Goal: Find specific page/section: Find specific page/section

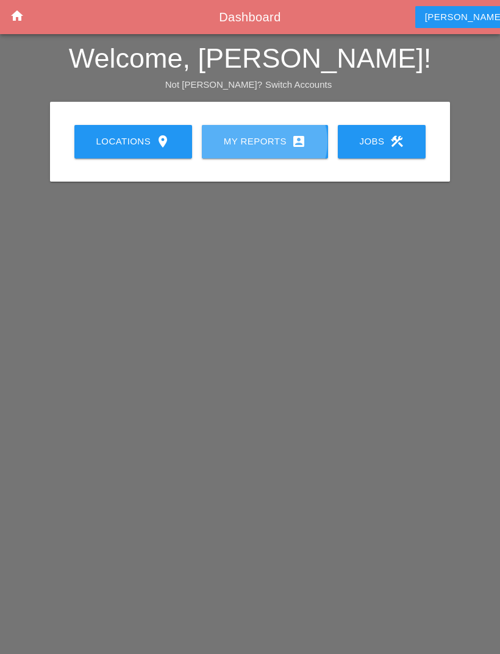
click at [289, 138] on div "My Reports account_box" at bounding box center [264, 141] width 87 height 15
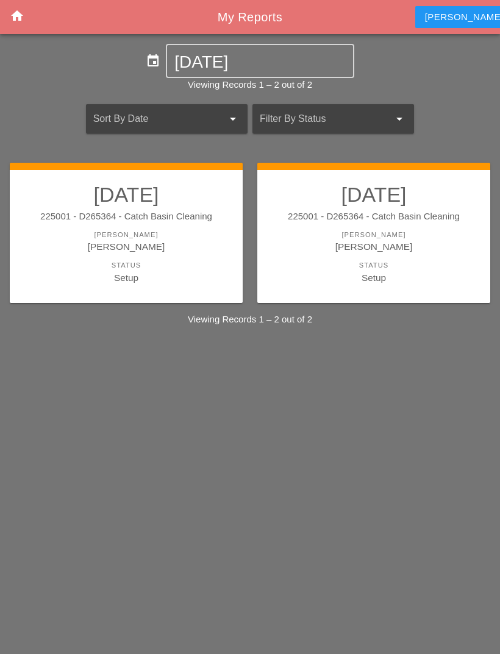
click at [102, 224] on link "[DATE] 225001 - D265364 - Catch Basin Cleaning [PERSON_NAME] [PERSON_NAME] Stat…" at bounding box center [126, 233] width 209 height 102
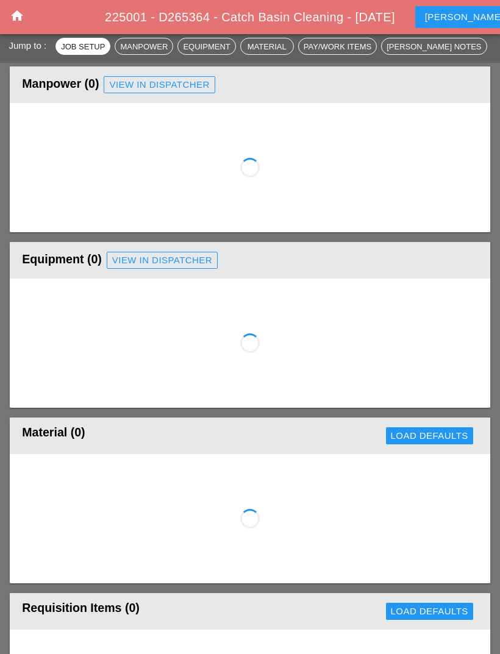
scroll to position [555, 0]
